Goal: Information Seeking & Learning: Learn about a topic

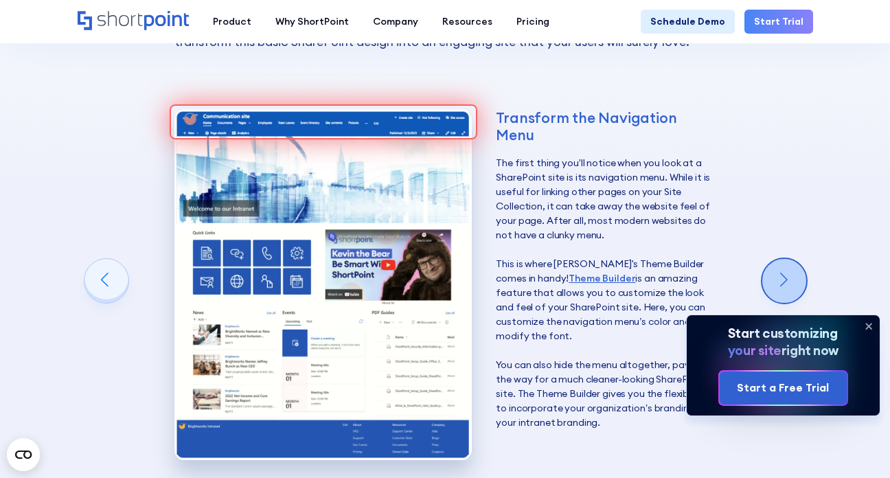
click at [787, 259] on div "Next slide" at bounding box center [785, 281] width 44 height 44
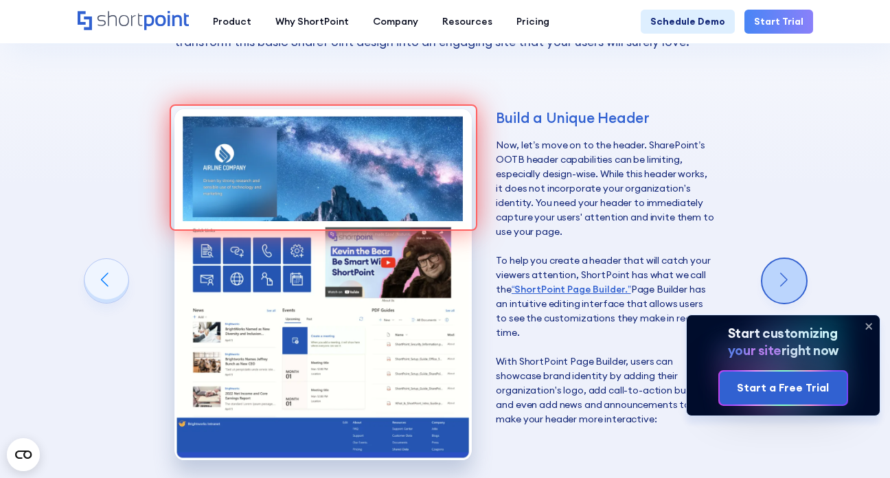
click at [787, 259] on div "Next slide" at bounding box center [785, 281] width 44 height 44
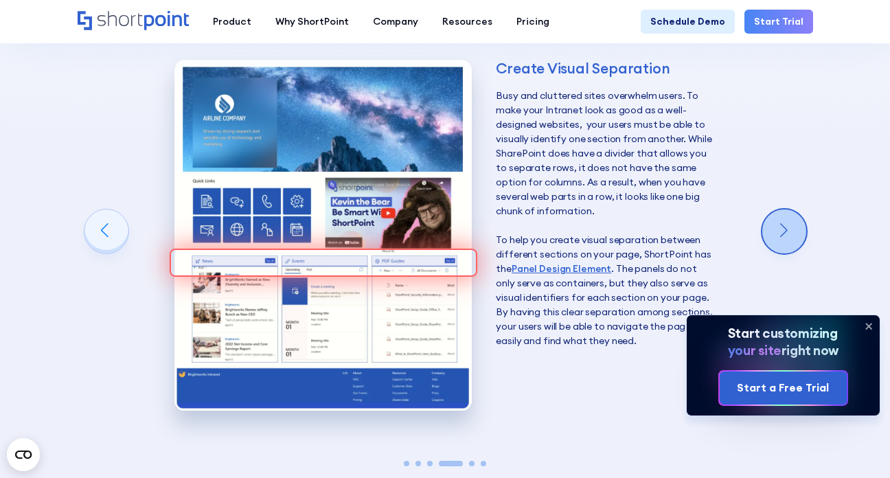
scroll to position [1925, 0]
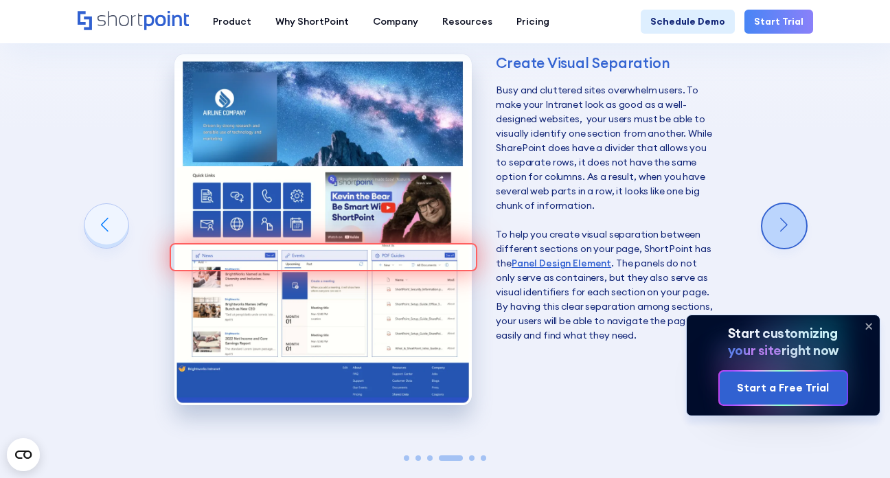
click at [779, 204] on div "Next slide" at bounding box center [785, 226] width 44 height 44
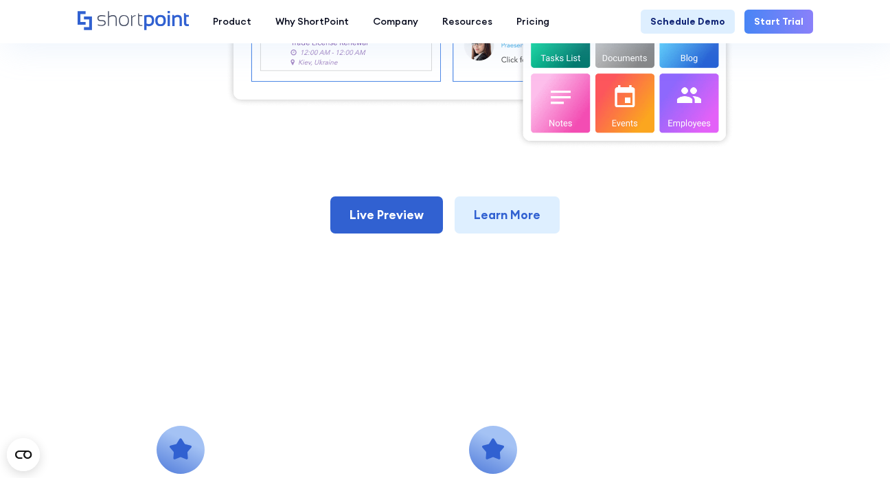
scroll to position [651, 0]
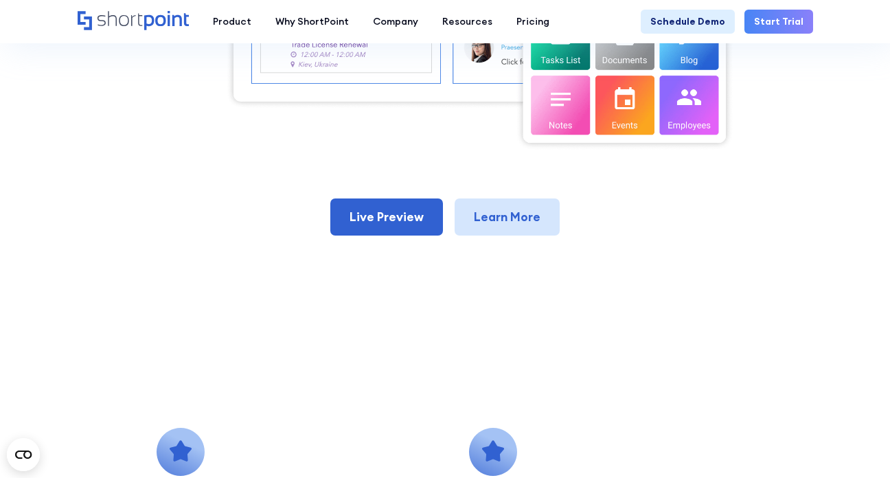
click at [512, 219] on link "Learn More" at bounding box center [507, 217] width 105 height 37
